Goal: Navigation & Orientation: Find specific page/section

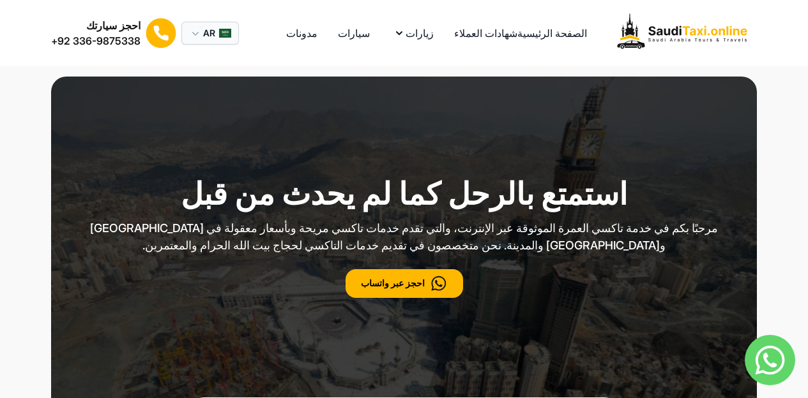
click at [195, 29] on icon "button" at bounding box center [195, 33] width 13 height 13
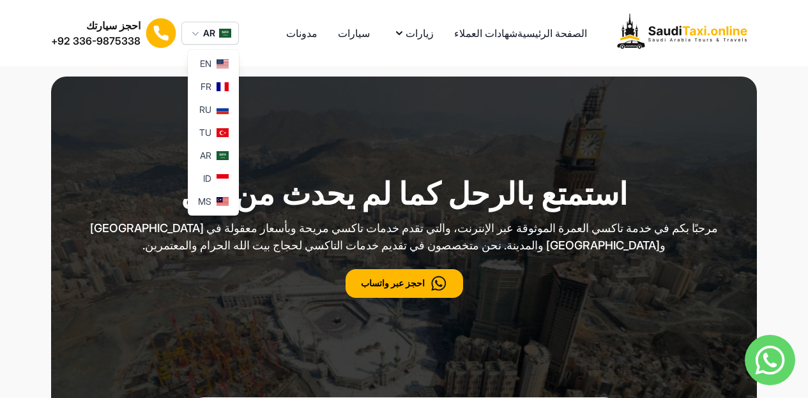
click at [224, 66] on span at bounding box center [222, 63] width 12 height 9
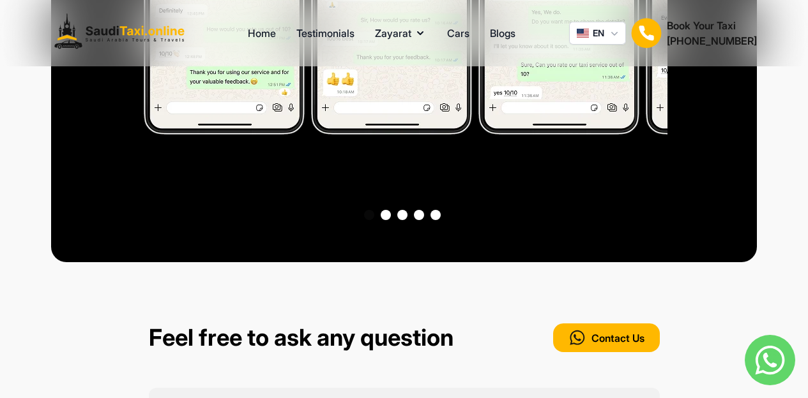
scroll to position [3438, 0]
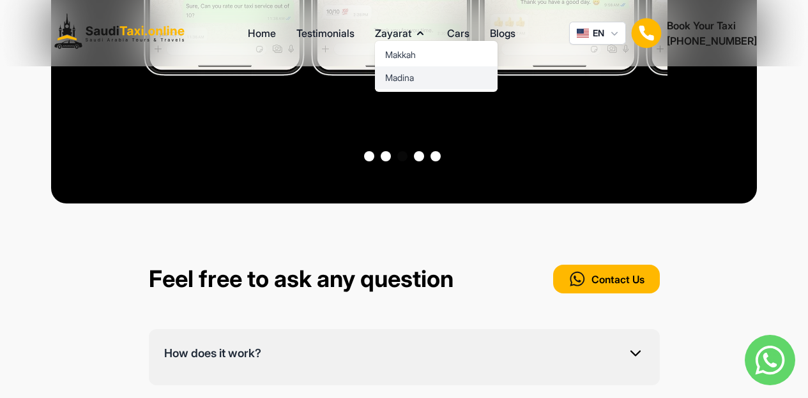
click at [381, 83] on link "Madina" at bounding box center [436, 77] width 123 height 23
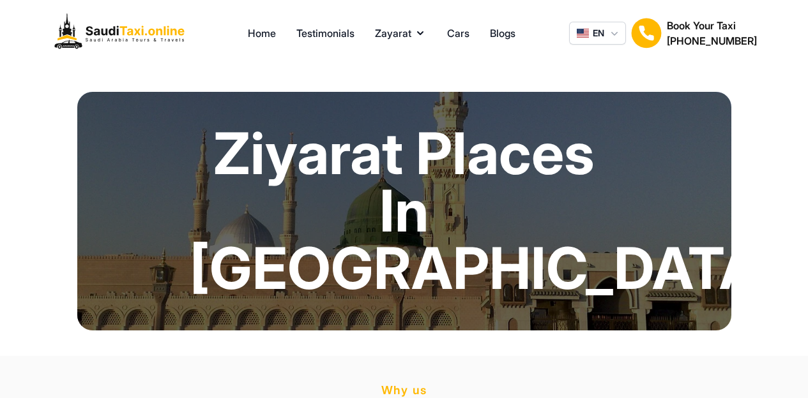
click at [68, 45] on img at bounding box center [122, 33] width 143 height 46
click at [99, 42] on img at bounding box center [122, 33] width 143 height 46
click at [100, 42] on img at bounding box center [122, 33] width 143 height 46
click at [71, 38] on img at bounding box center [122, 33] width 143 height 46
click at [70, 38] on img at bounding box center [122, 33] width 143 height 46
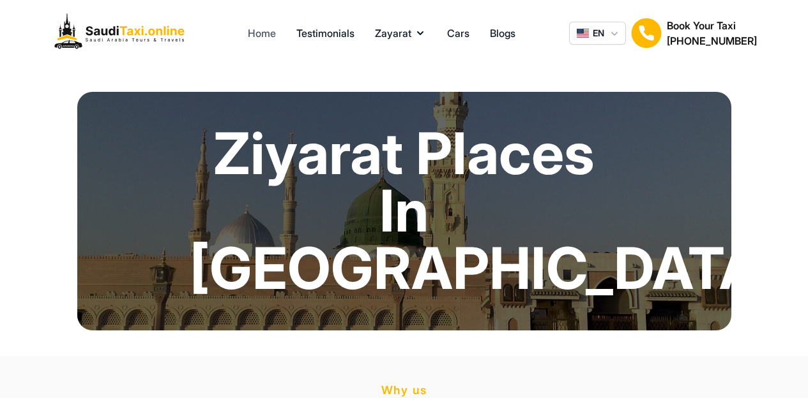
click at [253, 36] on link "Home" at bounding box center [262, 33] width 28 height 15
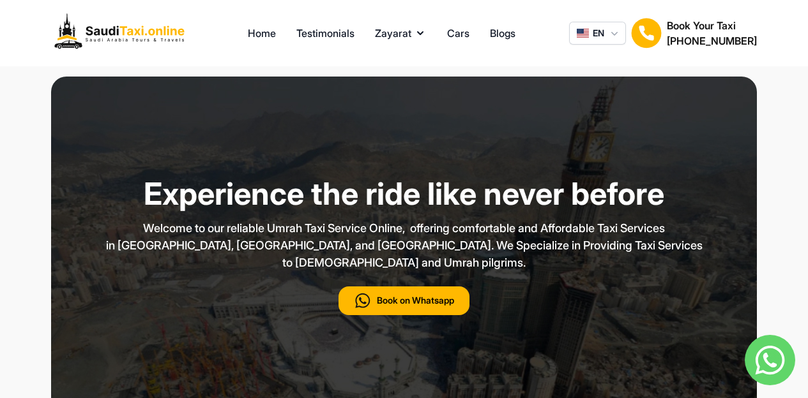
type input "****"
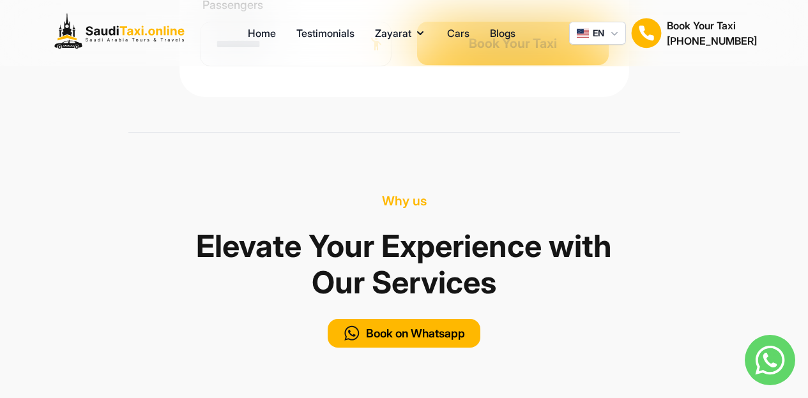
scroll to position [711, 0]
